Goal: Transaction & Acquisition: Download file/media

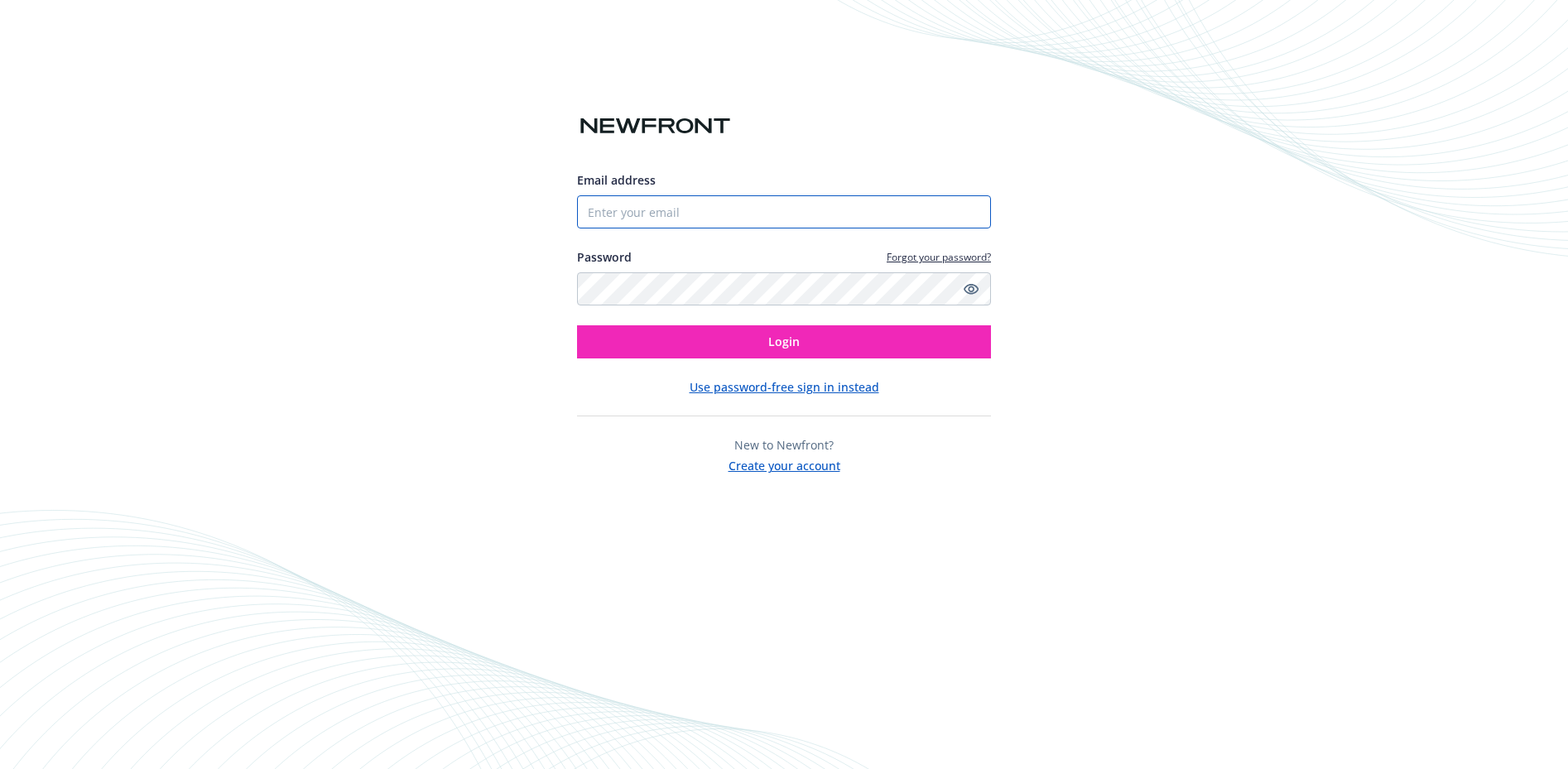
click at [754, 204] on input "Email address" at bounding box center [784, 212] width 414 height 33
type input "[EMAIL_ADDRESS][DOMAIN_NAME]"
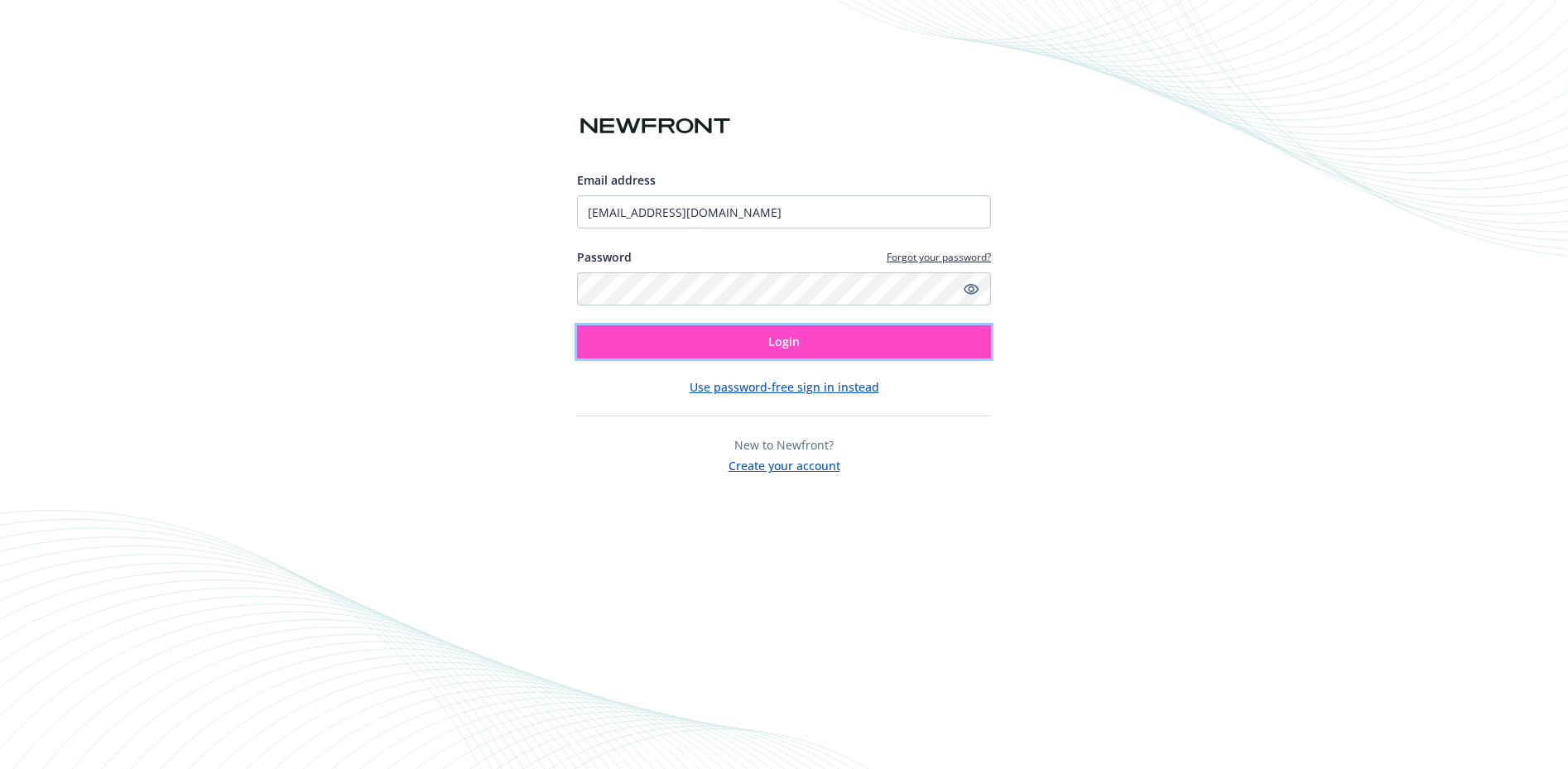
click at [766, 349] on button "Login" at bounding box center [784, 342] width 414 height 33
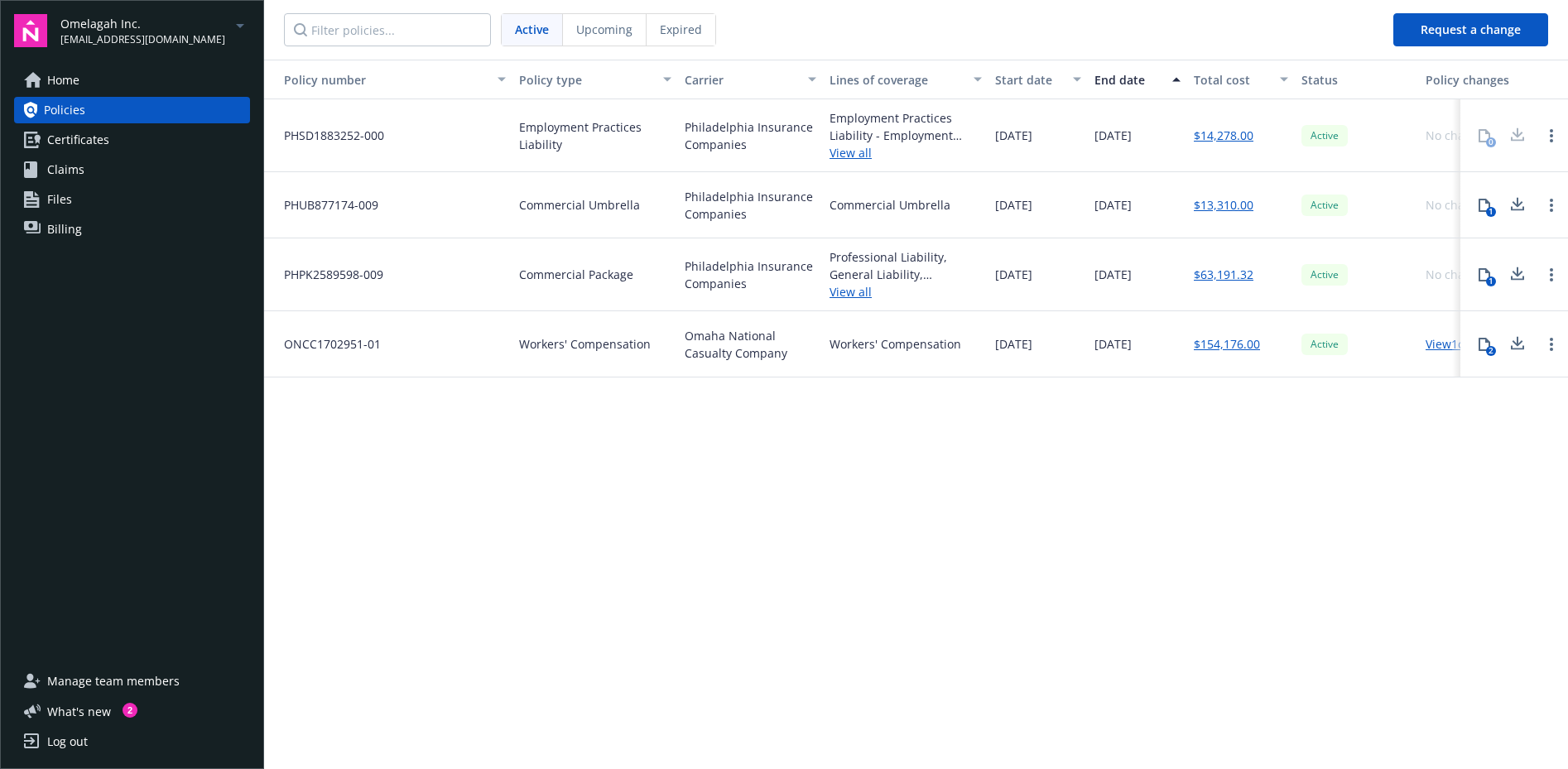
click at [73, 83] on span "Home" at bounding box center [63, 80] width 32 height 27
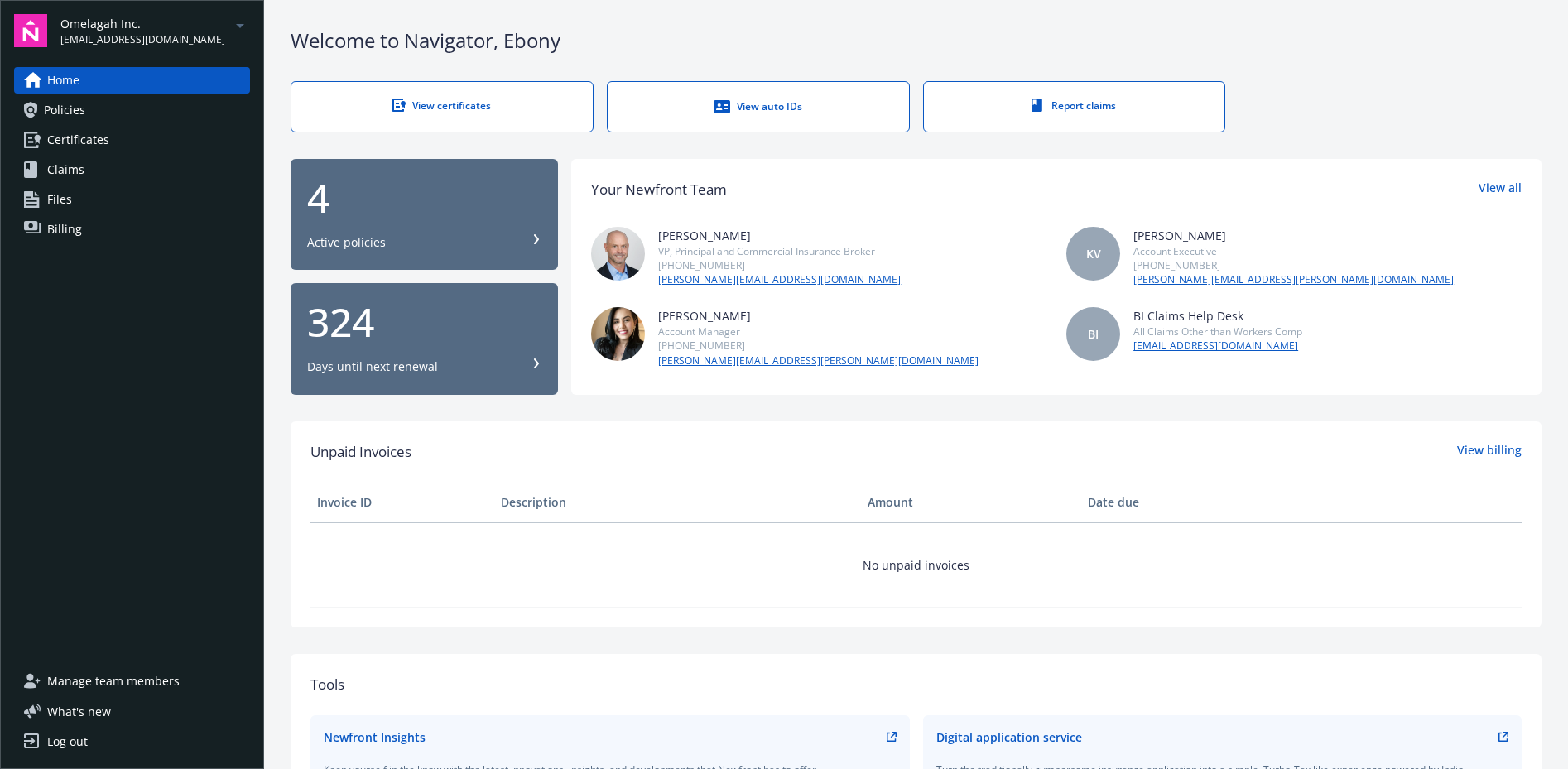
click at [467, 113] on link "View certificates" at bounding box center [442, 106] width 303 height 51
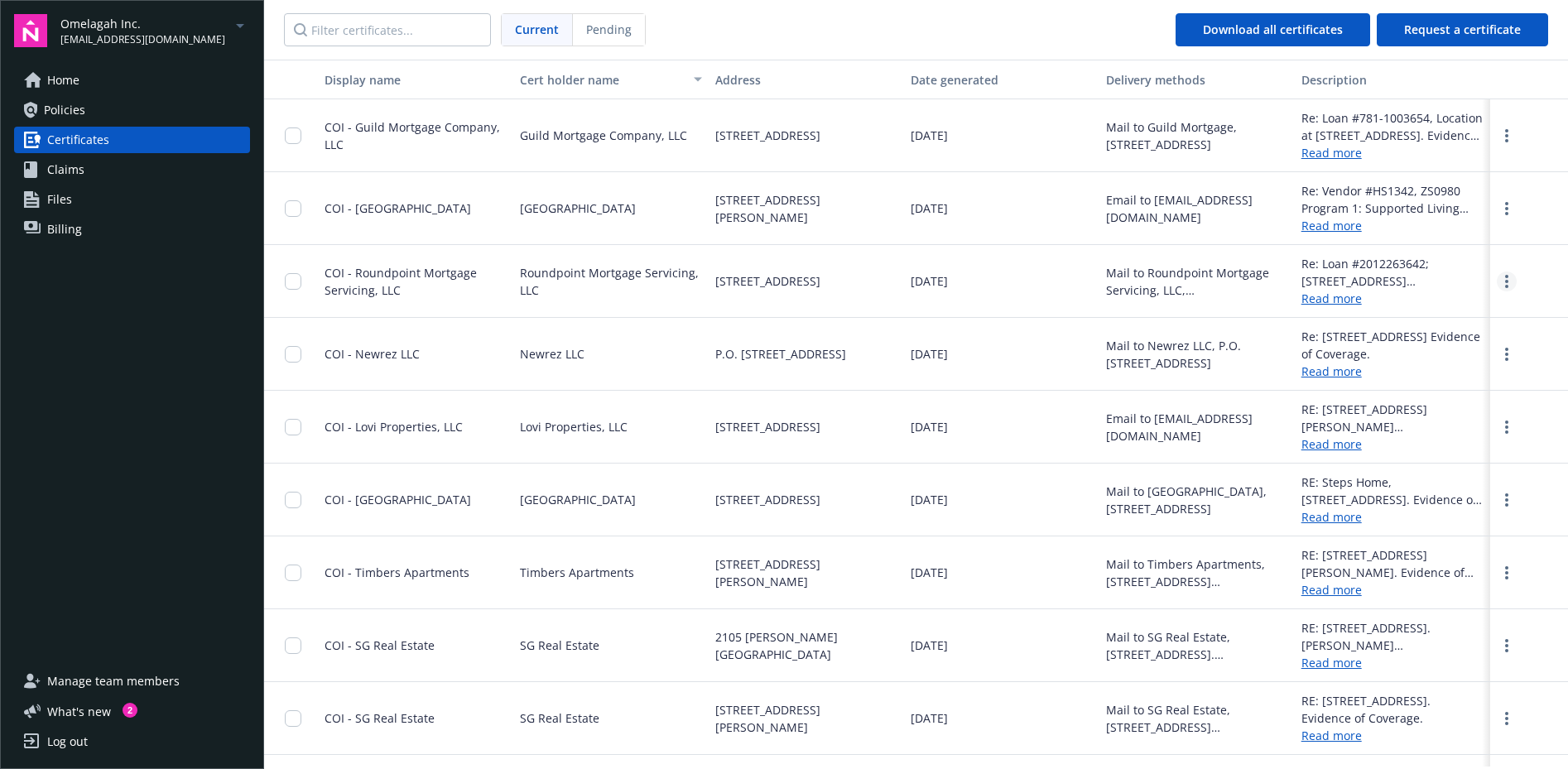
click at [1510, 281] on link "more" at bounding box center [1506, 281] width 19 height 19
click at [1453, 319] on link "Download" at bounding box center [1461, 315] width 109 height 33
